Goal: Task Accomplishment & Management: Manage account settings

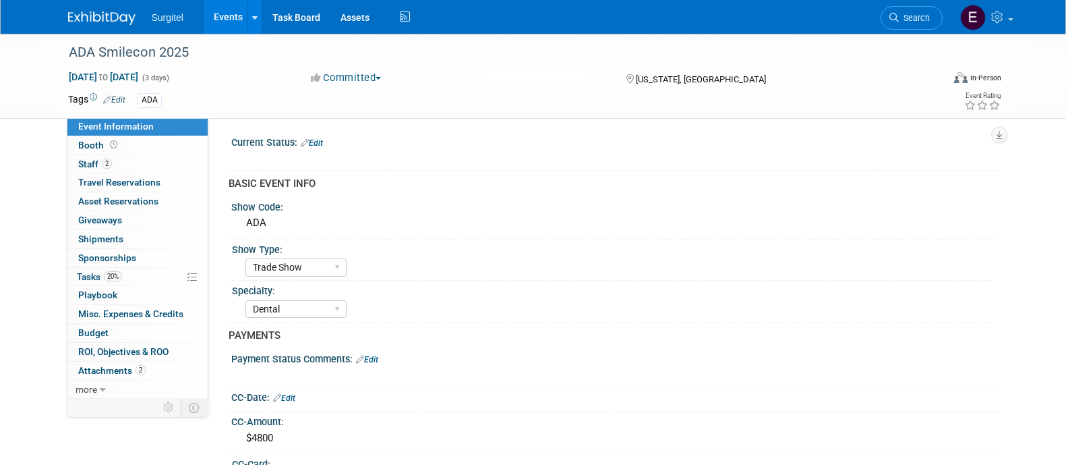
select select "Trade Show"
select select "Dental"
select select "No"
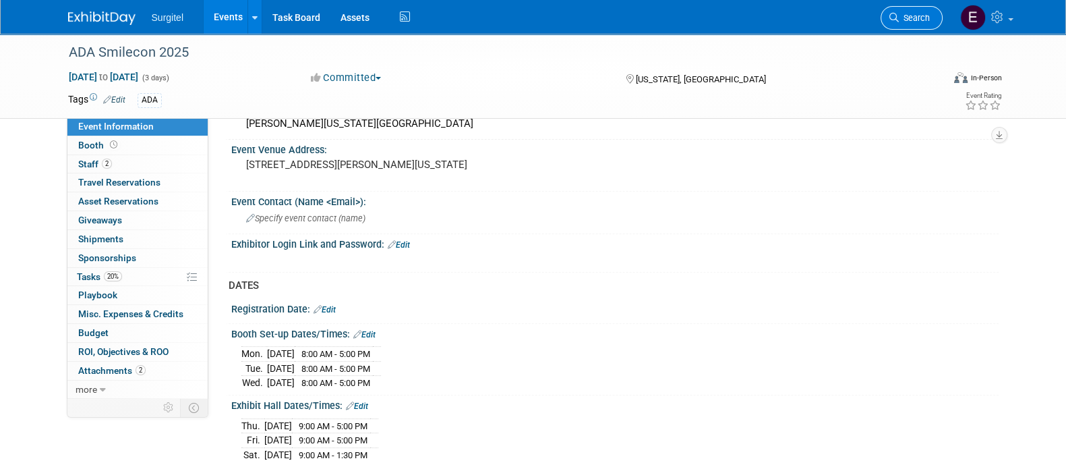
click at [906, 18] on span "Search" at bounding box center [914, 18] width 31 height 10
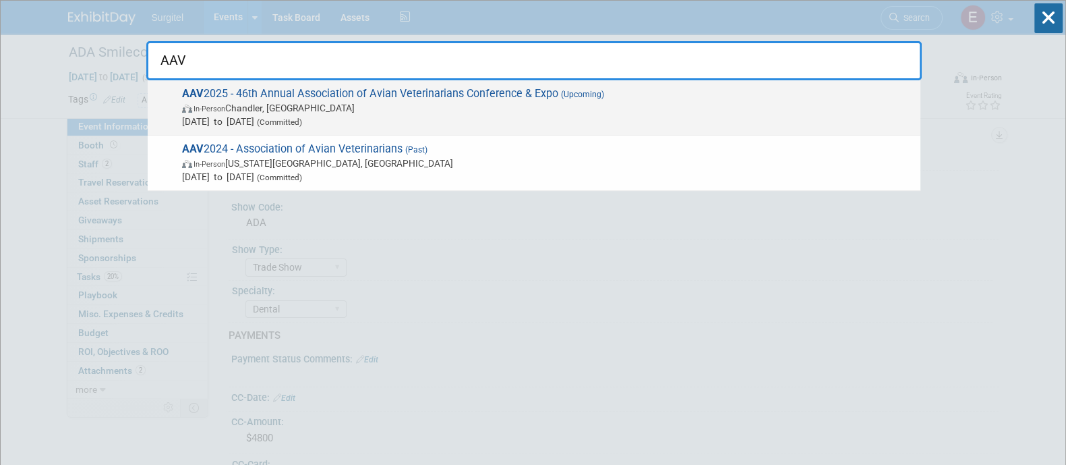
type input "AAV"
click at [647, 93] on span "AAV 2025 - 46th Annual Association of Avian Veterinarians Conference & Expo (Up…" at bounding box center [546, 107] width 736 height 41
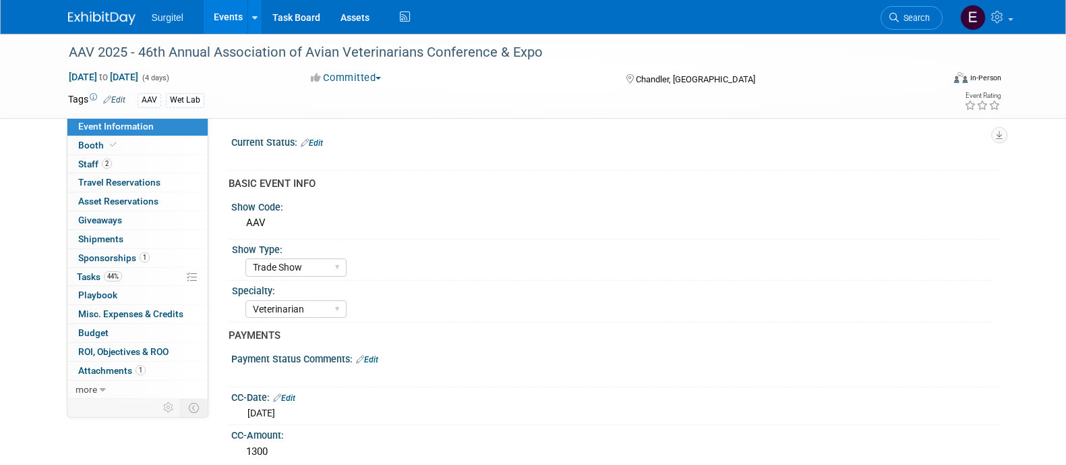
select select "Trade Show"
select select "Veterinarian"
select select "Rewards - 12003"
select select "No"
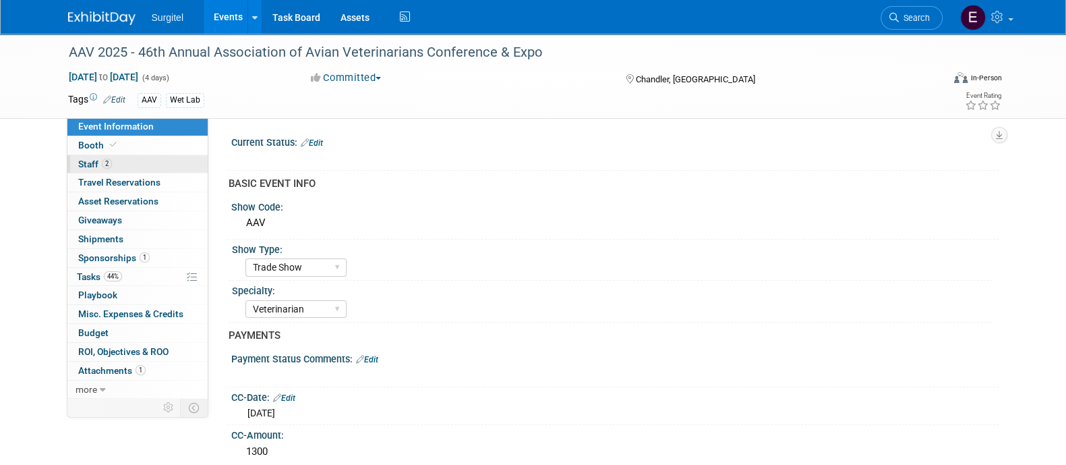
click at [146, 159] on link "2 Staff 2" at bounding box center [137, 164] width 140 height 18
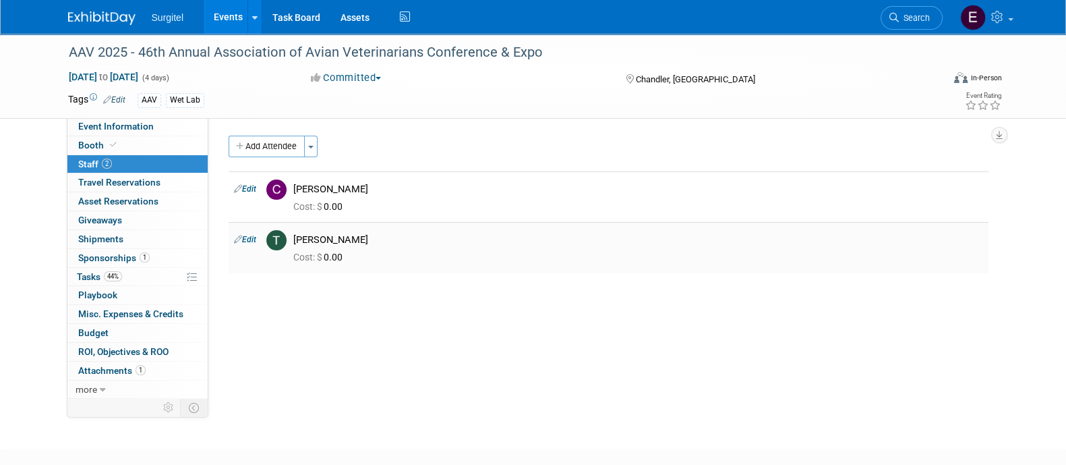
click at [256, 243] on link "Edit" at bounding box center [245, 239] width 22 height 9
select select "f165673e-6b85-4575-ba90-24c09ee47f96"
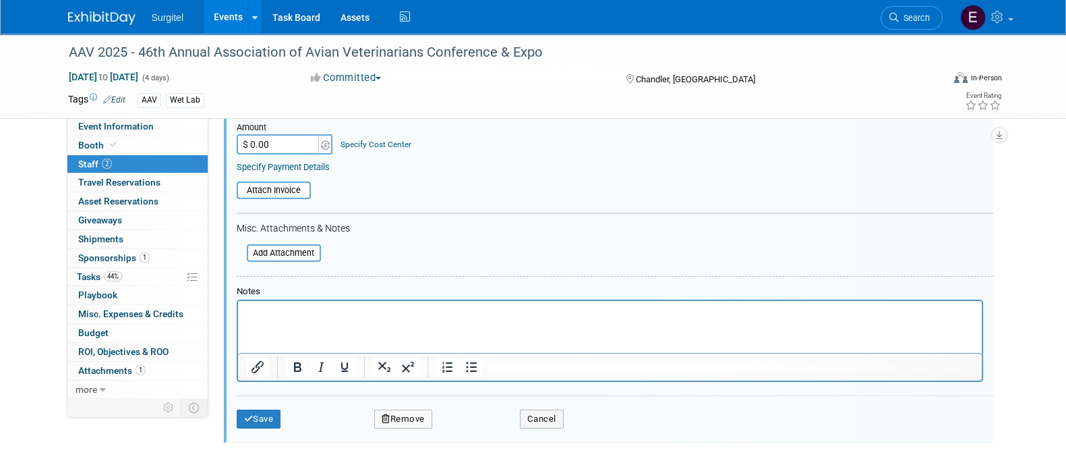
scroll to position [309, 0]
click at [405, 415] on button "Remove" at bounding box center [403, 417] width 58 height 19
click at [480, 422] on link "Yes" at bounding box center [476, 425] width 39 height 22
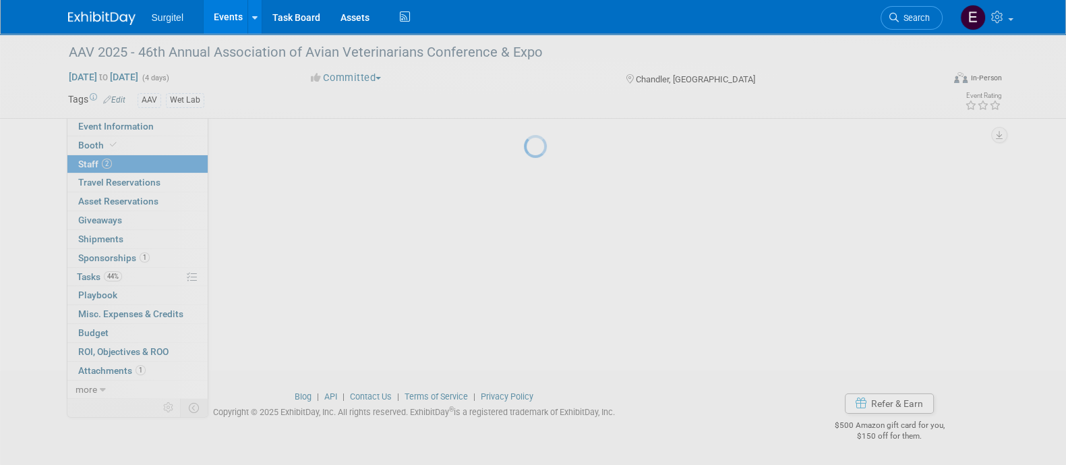
scroll to position [78, 0]
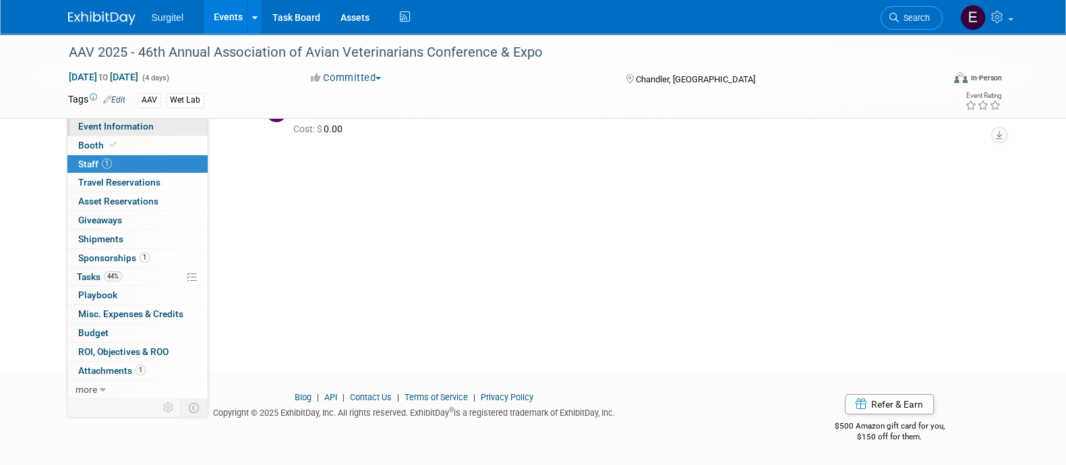
click at [135, 126] on span "Event Information" at bounding box center [116, 126] width 76 height 11
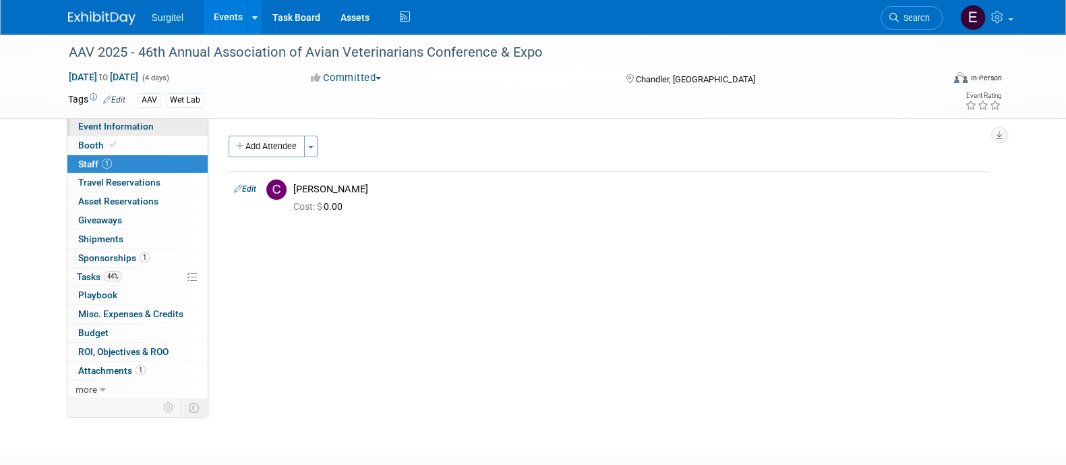
select select "Trade Show"
select select "Veterinarian"
select select "Rewards - 12003"
select select "No"
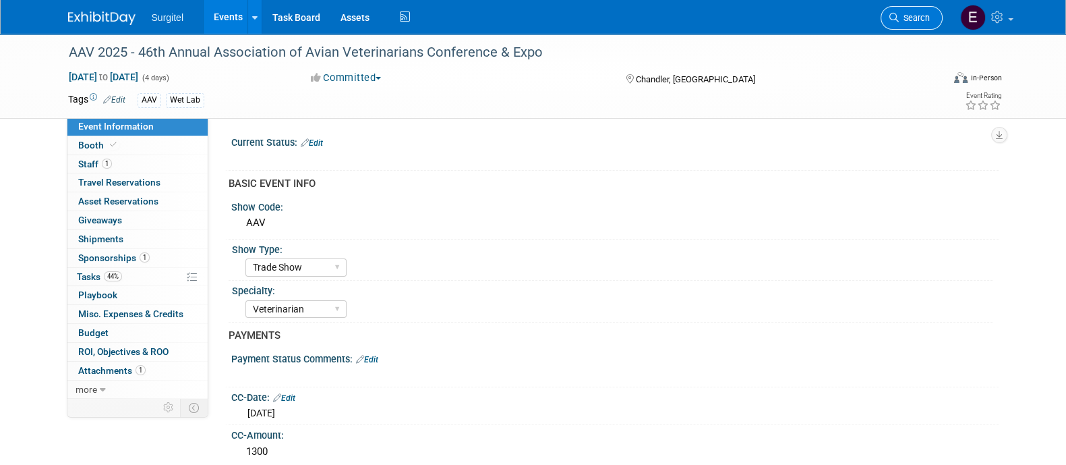
click at [921, 23] on link "Search" at bounding box center [912, 18] width 62 height 24
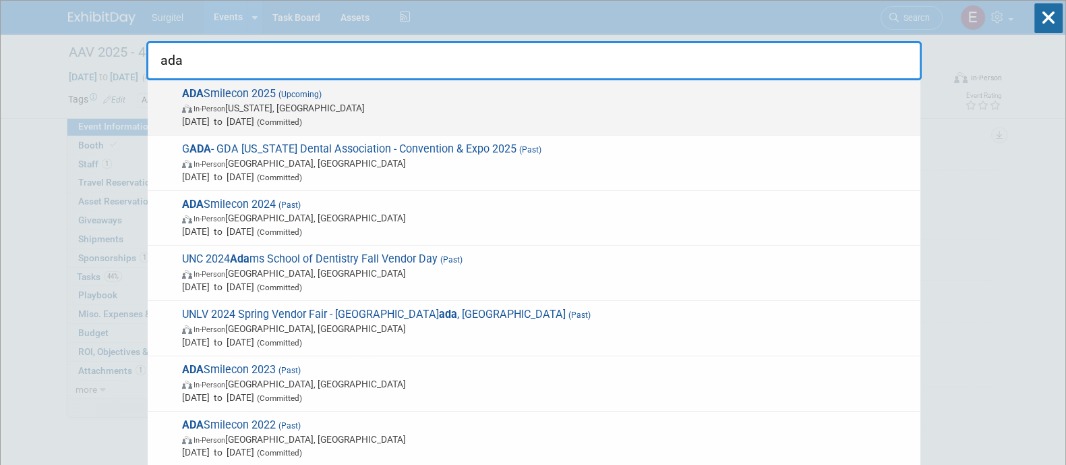
type input "ada"
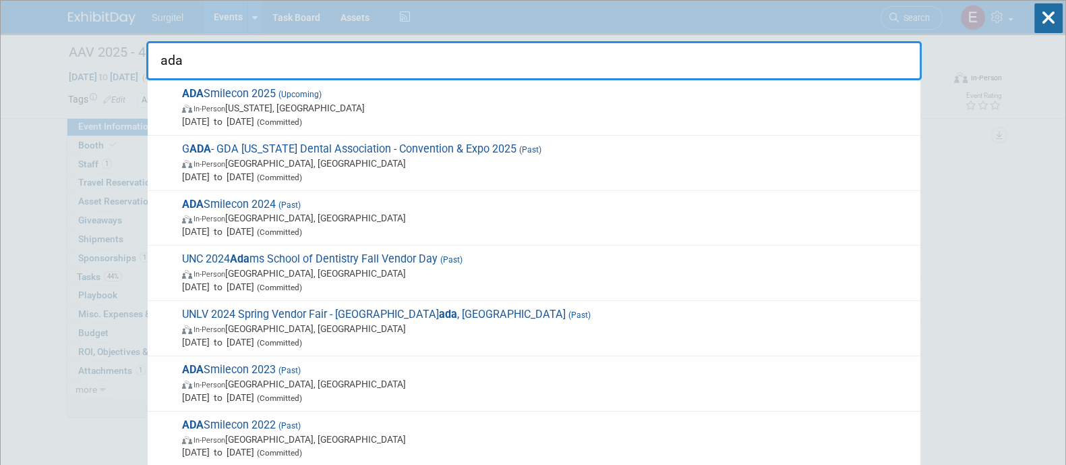
drag, startPoint x: 799, startPoint y: 115, endPoint x: 553, endPoint y: 92, distance: 247.3
click at [553, 92] on span "ADA Smilecon 2025 (Upcoming) In-Person Washington, DC Oct 23, 2025 to Oct 25, 2…" at bounding box center [546, 107] width 736 height 41
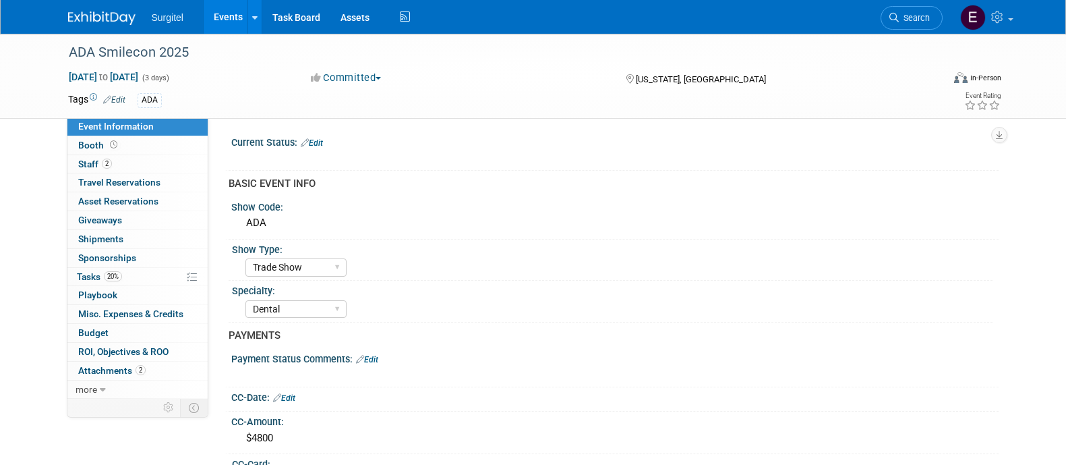
select select "Trade Show"
select select "Dental"
select select "No"
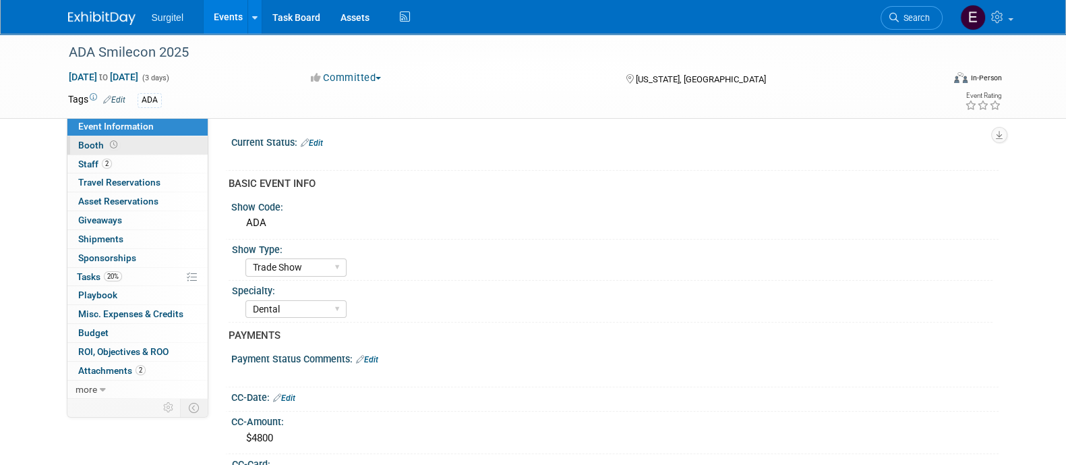
click at [94, 147] on span "Booth" at bounding box center [99, 145] width 42 height 11
select select "10x20 Backlit"
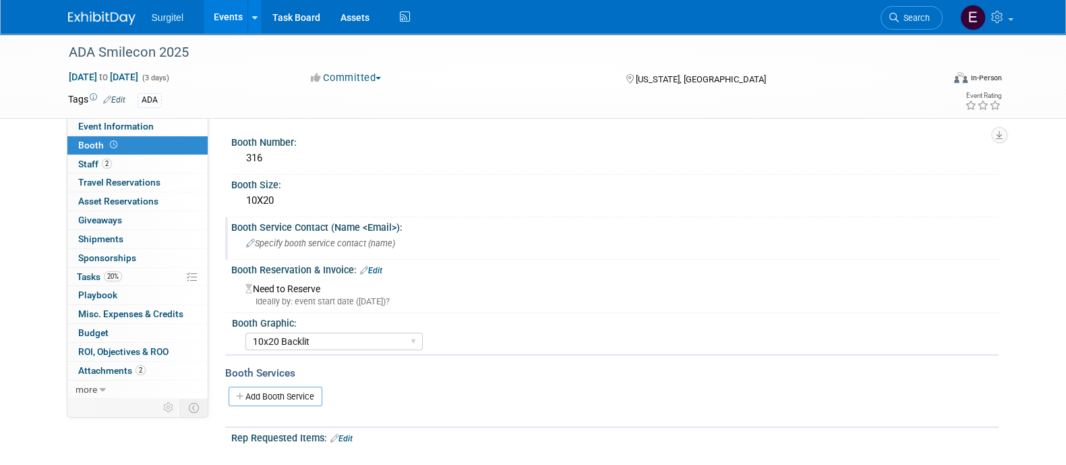
click at [369, 242] on span "Specify booth service contact (name )" at bounding box center [320, 243] width 149 height 10
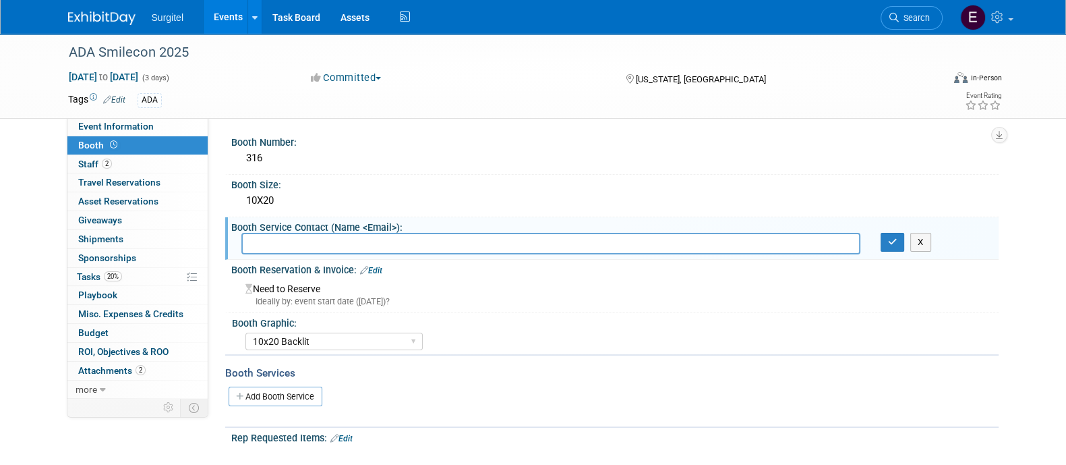
click at [902, 251] on div "X" at bounding box center [614, 243] width 767 height 21
click at [376, 270] on link "Edit" at bounding box center [371, 270] width 22 height 9
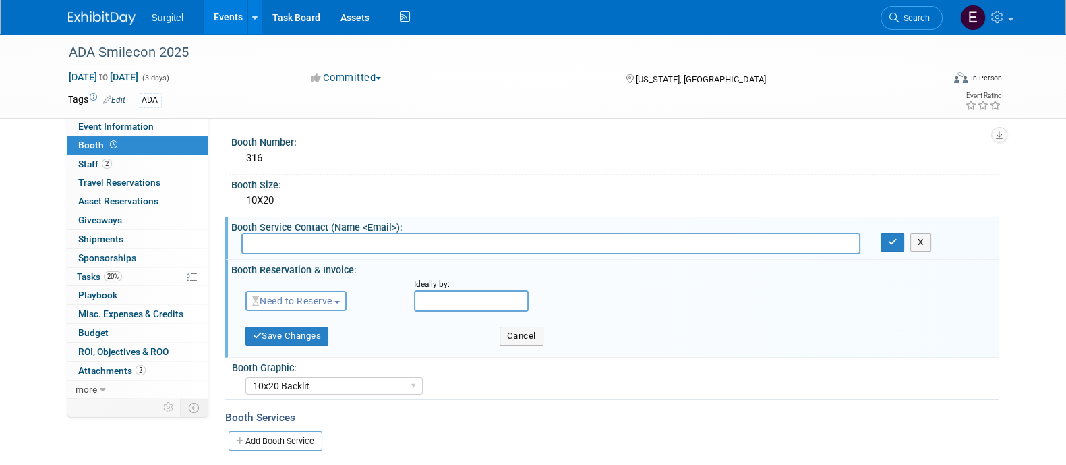
click at [307, 301] on span "Need to Reserve" at bounding box center [292, 300] width 80 height 11
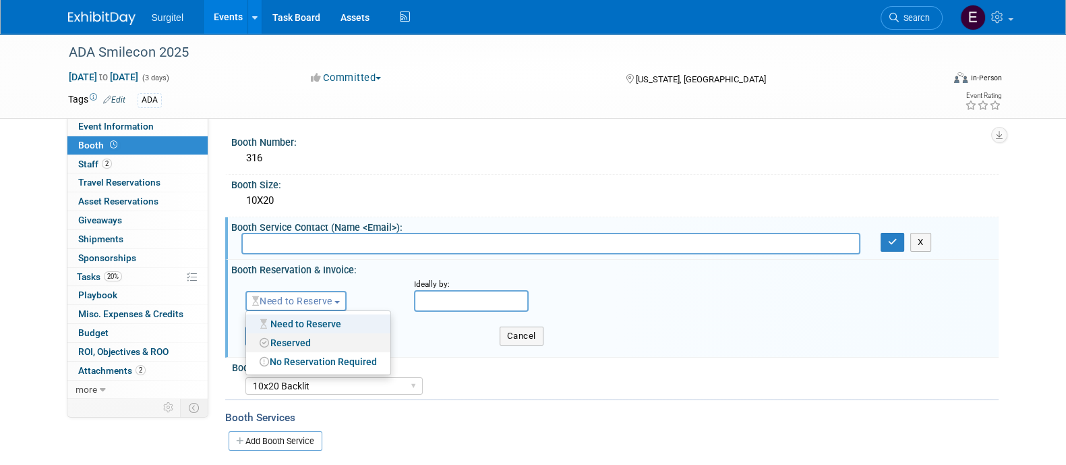
click at [279, 341] on link "Reserved" at bounding box center [318, 342] width 144 height 19
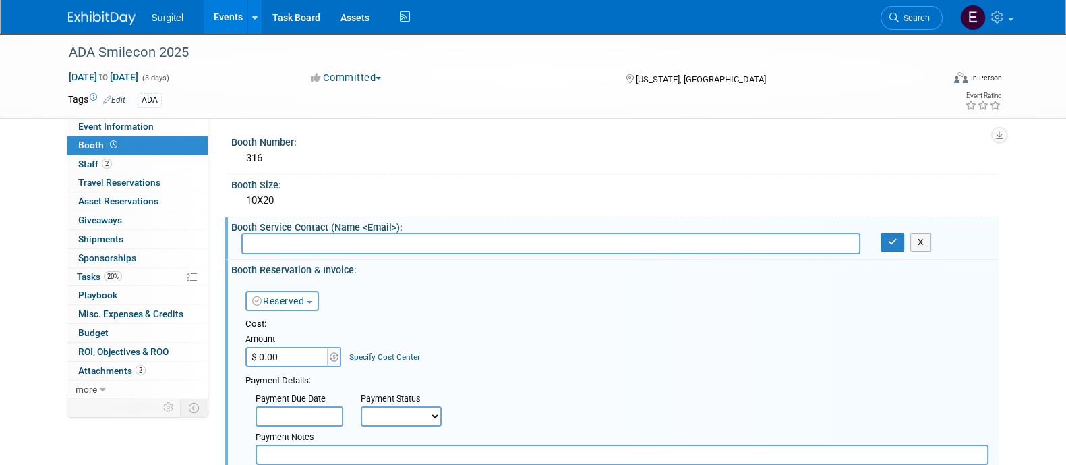
click at [285, 349] on input "$ 0.00" at bounding box center [287, 357] width 84 height 20
type input "$"
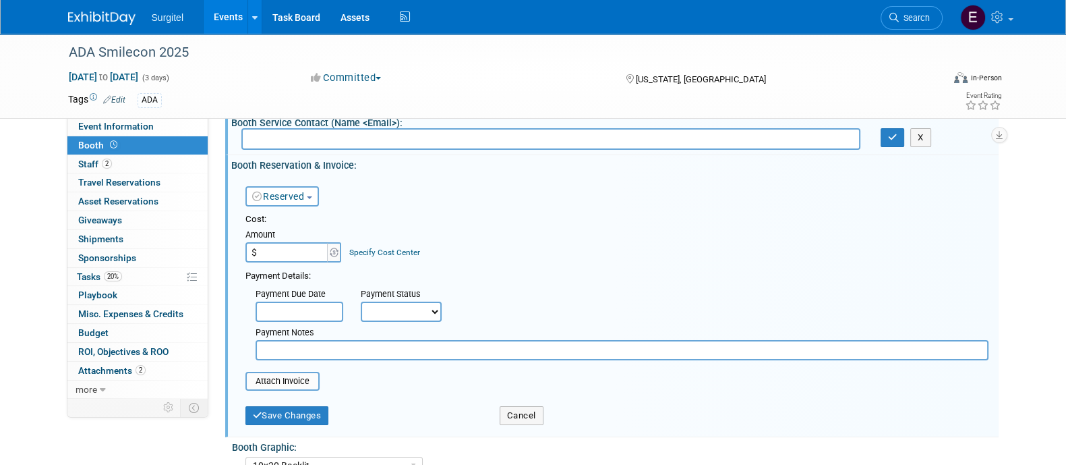
scroll to position [105, 0]
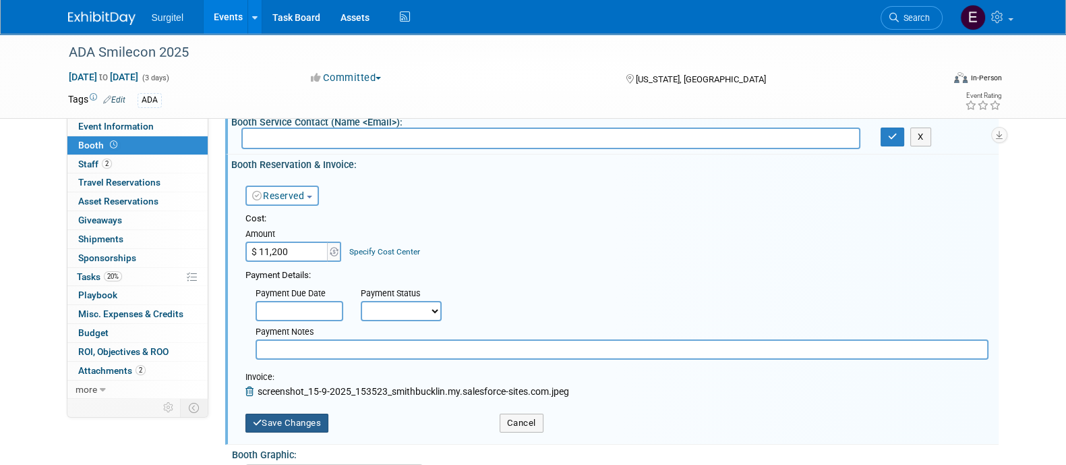
type input "$ 11,200.00"
click at [304, 417] on button "Save Changes" at bounding box center [287, 422] width 84 height 19
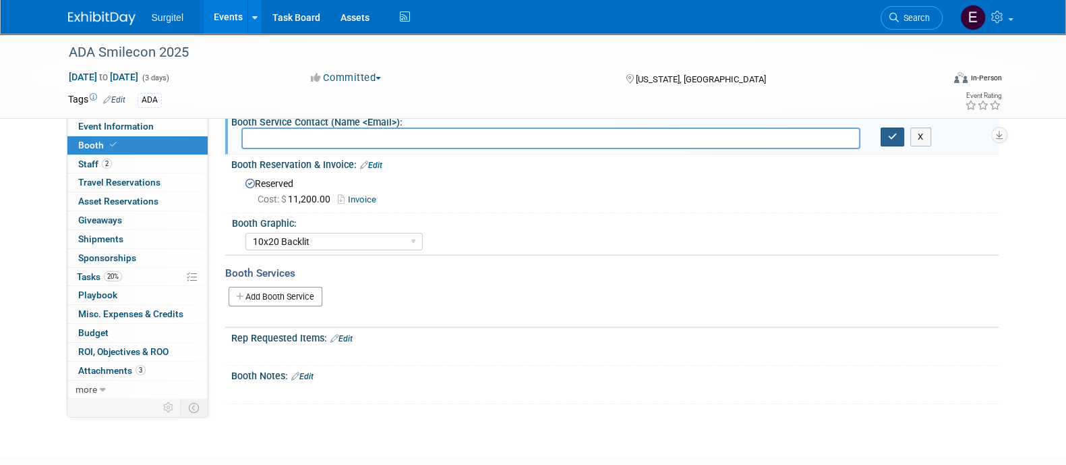
click at [893, 133] on icon "button" at bounding box center [892, 136] width 9 height 9
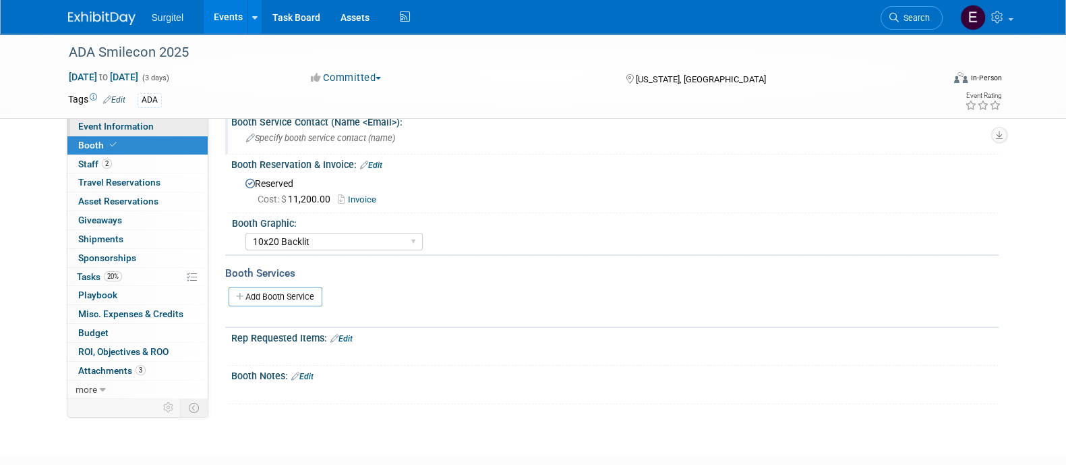
click at [117, 133] on link "Event Information" at bounding box center [137, 126] width 140 height 18
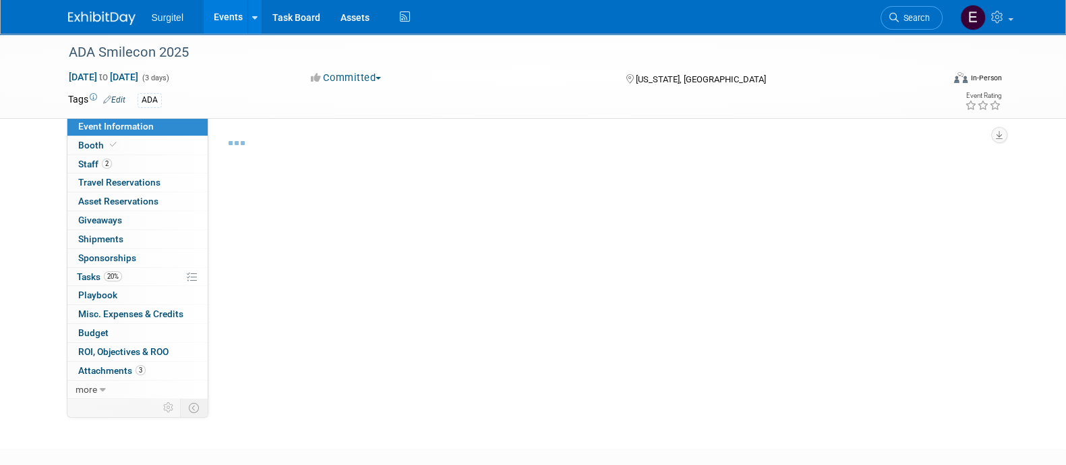
select select "Trade Show"
select select "Dental"
select select "No"
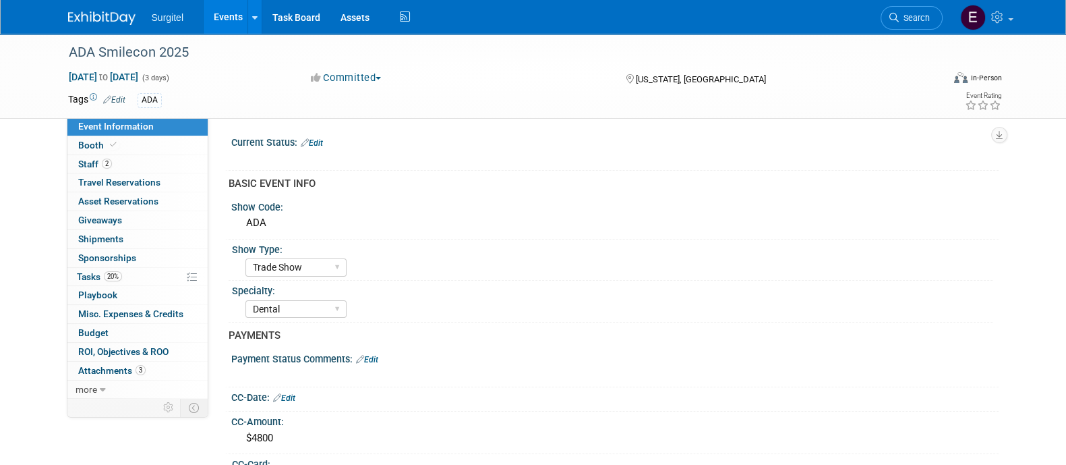
click at [322, 144] on link "Edit" at bounding box center [312, 142] width 22 height 9
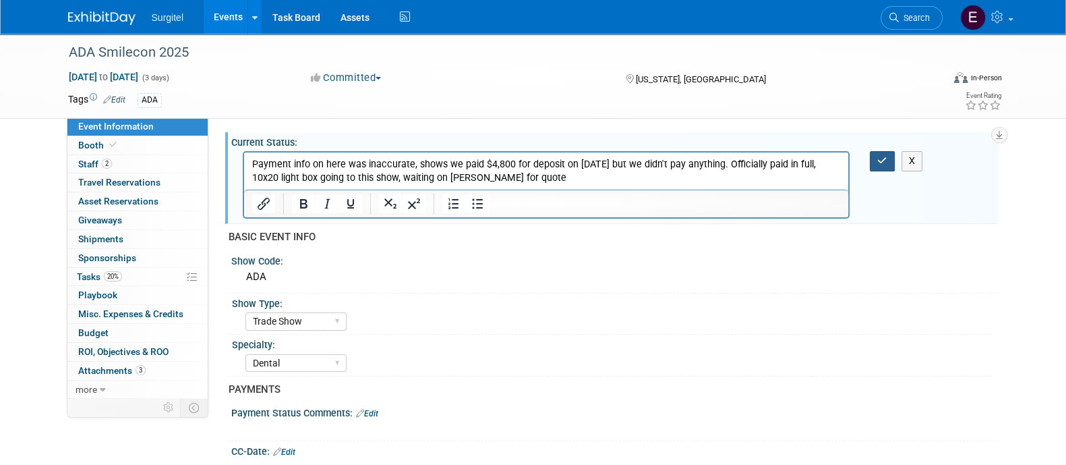
click at [888, 163] on button "button" at bounding box center [882, 161] width 25 height 20
